Goal: Task Accomplishment & Management: Manage account settings

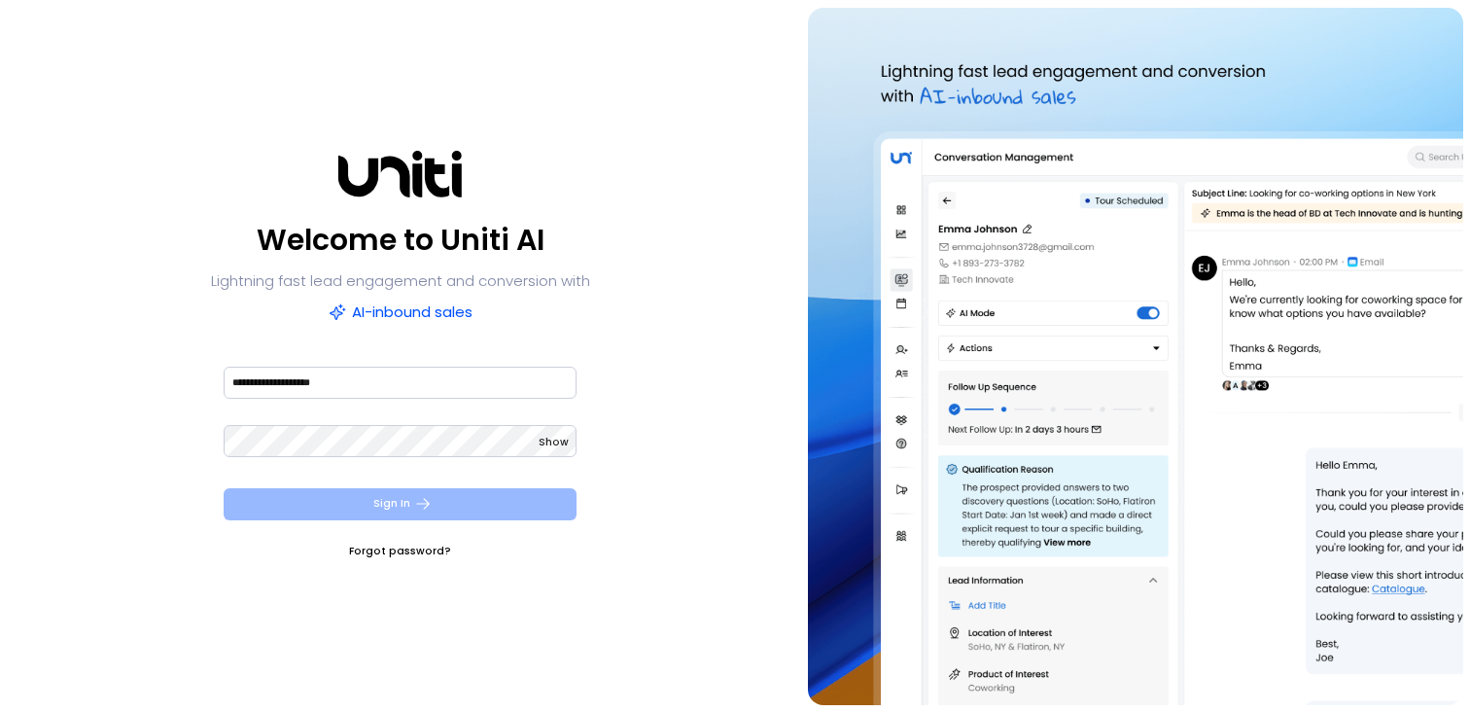
click at [404, 497] on button "Sign In" at bounding box center [400, 504] width 353 height 32
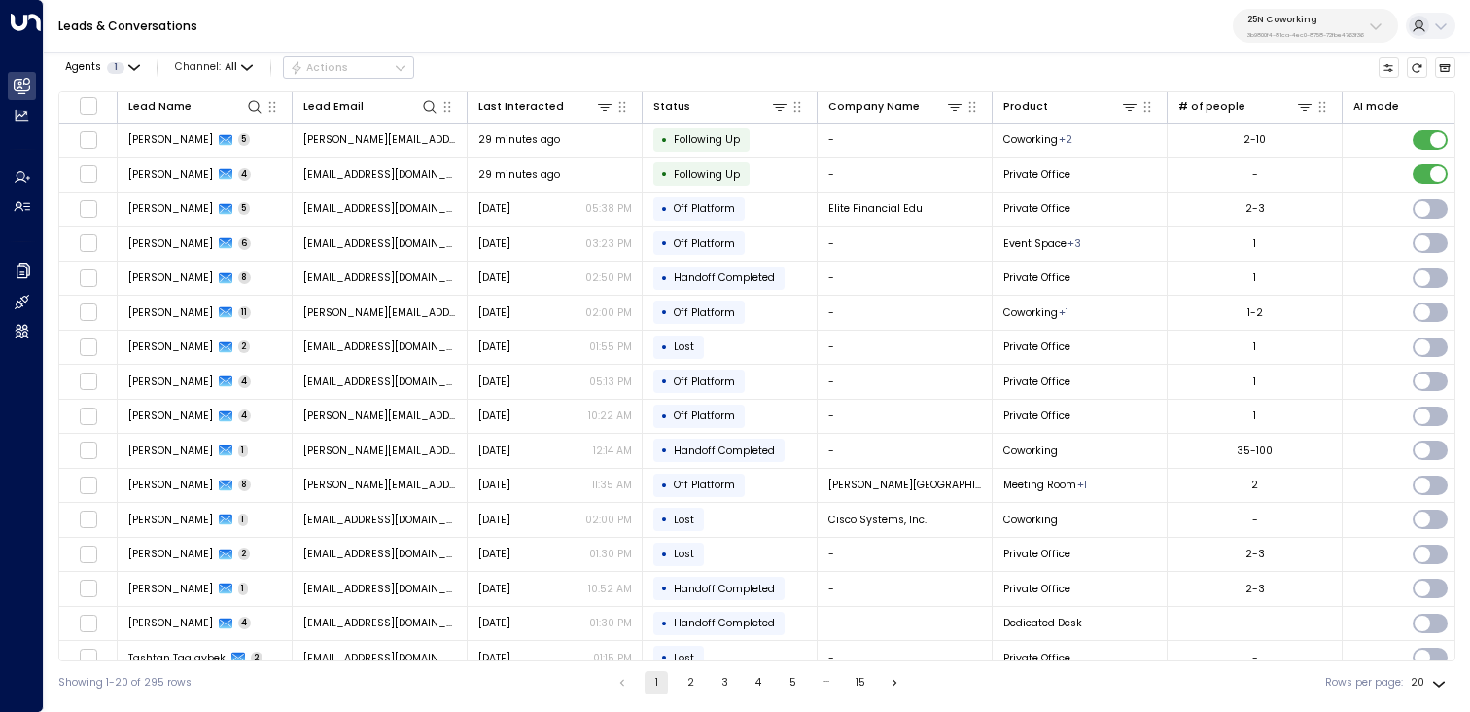
click at [1390, 36] on button "25N Coworking 3b9800f4-81ca-4ec0-8758-72fbe4763f36" at bounding box center [1315, 26] width 165 height 34
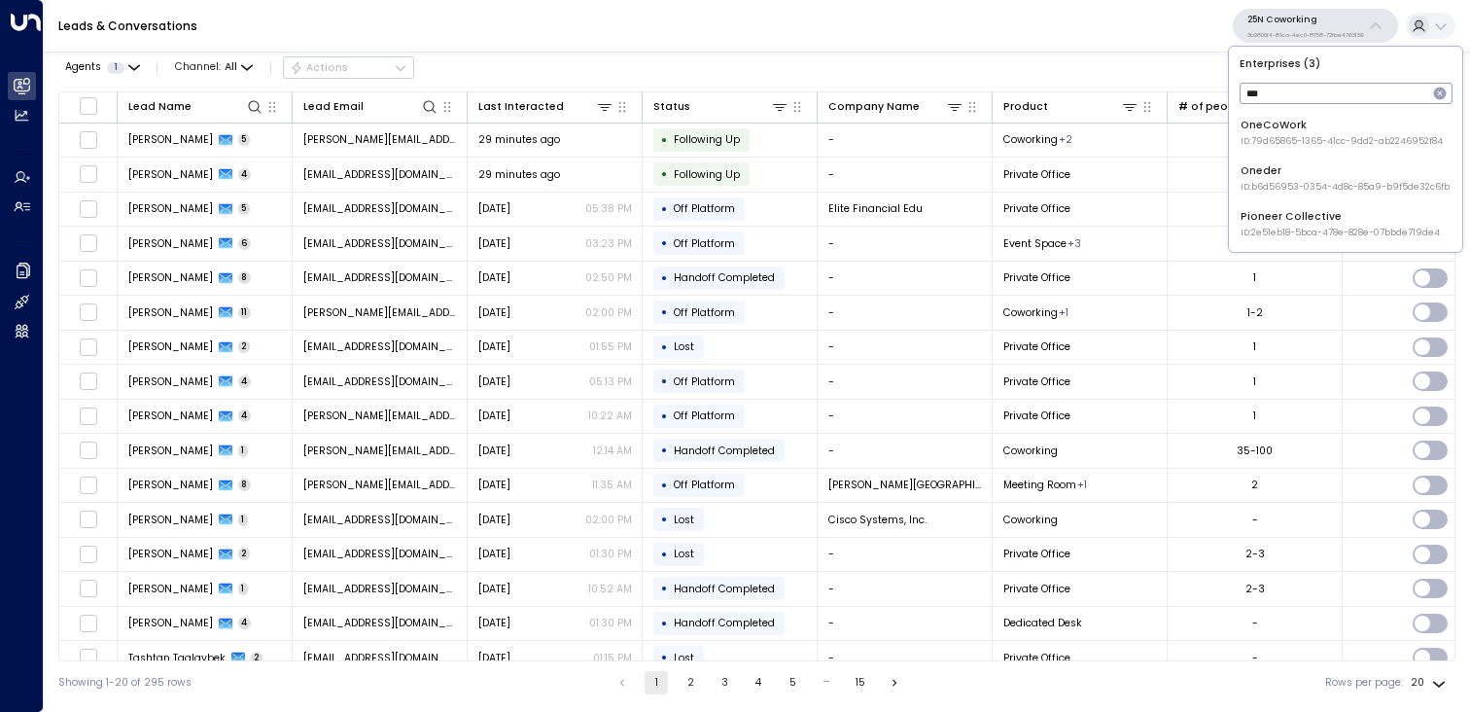
type input "****"
click at [1319, 138] on span "ID: b6d56953-0354-4d8c-85a9-b9f5de32c6fb" at bounding box center [1344, 142] width 209 height 14
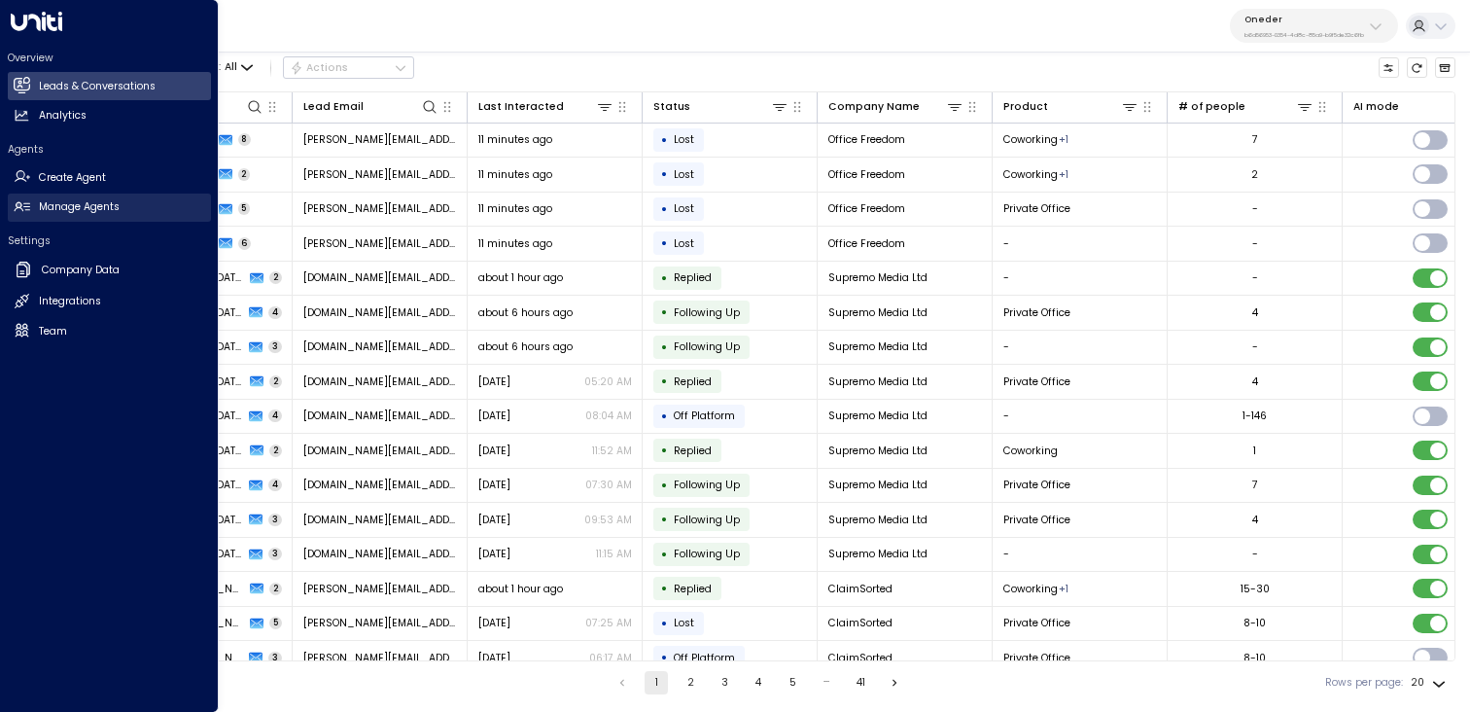
click at [91, 204] on h2 "Manage Agents" at bounding box center [79, 207] width 81 height 16
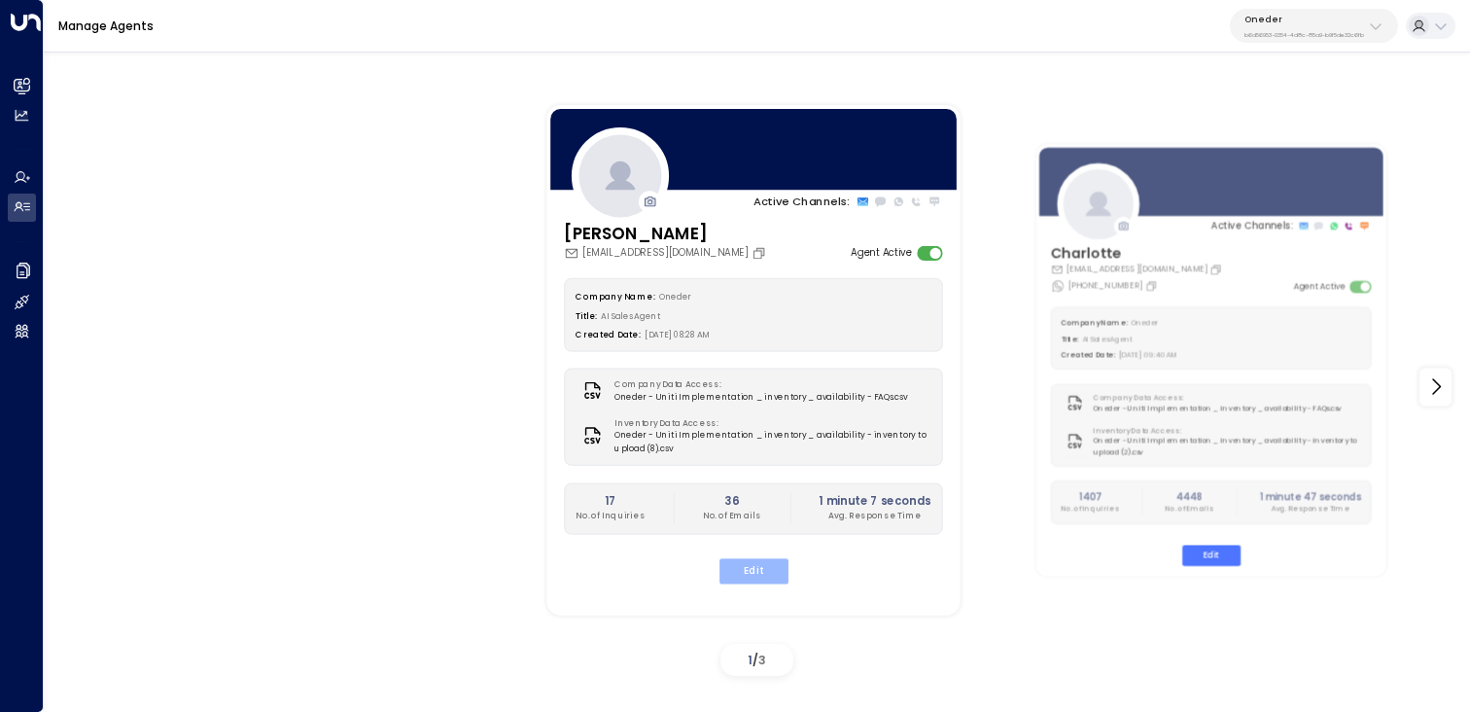
click at [759, 569] on button "Edit" at bounding box center [752, 570] width 69 height 25
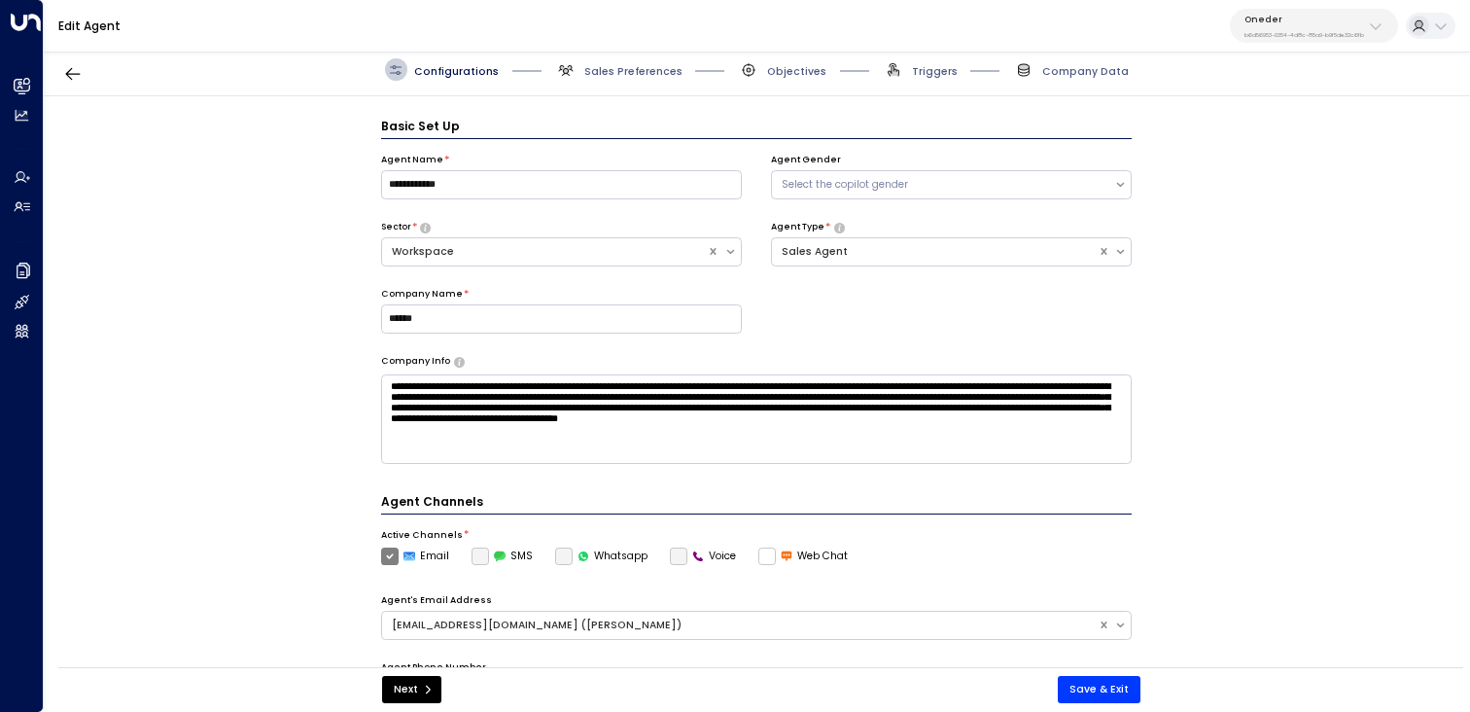
scroll to position [21, 0]
